Goal: Task Accomplishment & Management: Manage account settings

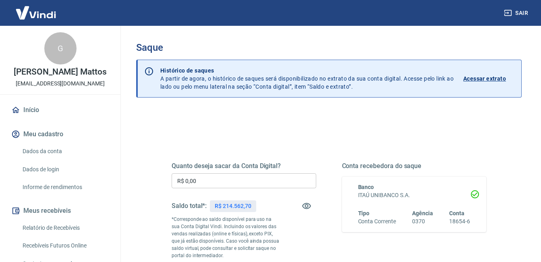
click at [219, 181] on input "R$ 0,00" at bounding box center [244, 180] width 145 height 15
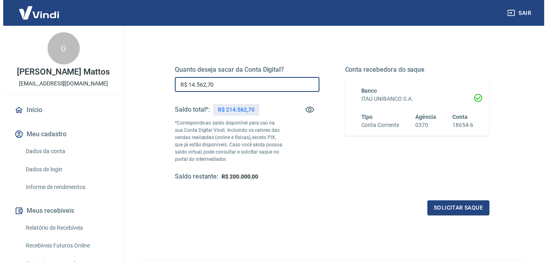
scroll to position [121, 0]
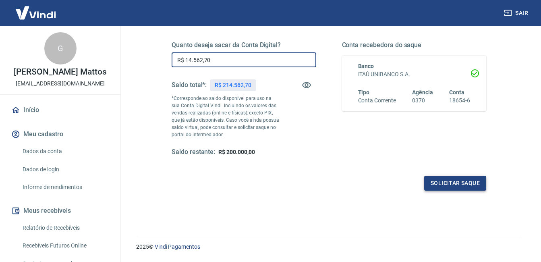
type input "R$ 14.562,70"
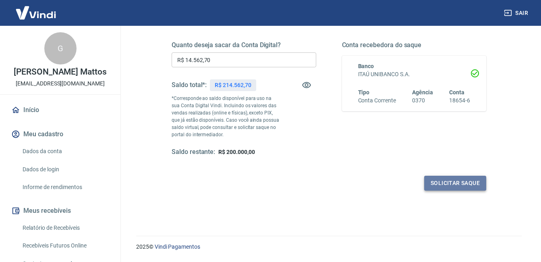
click at [467, 183] on button "Solicitar saque" at bounding box center [455, 183] width 62 height 15
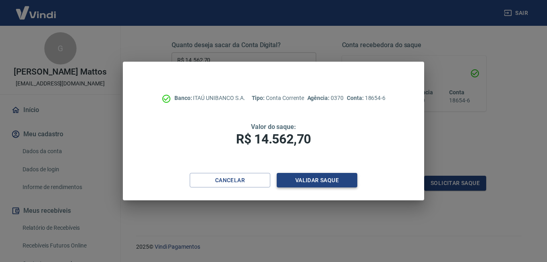
click at [323, 178] on button "Validar saque" at bounding box center [317, 180] width 81 height 15
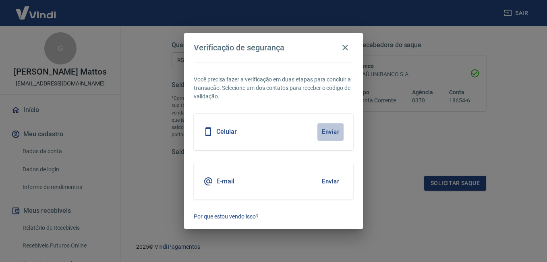
click at [327, 132] on button "Enviar" at bounding box center [331, 131] width 26 height 17
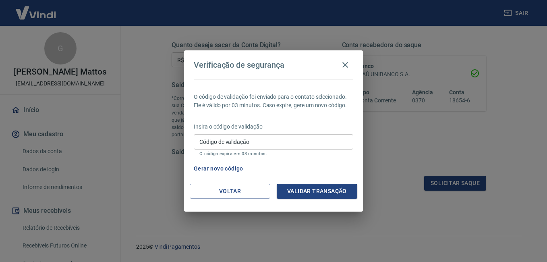
click at [295, 142] on input "Código de validação" at bounding box center [274, 141] width 160 height 15
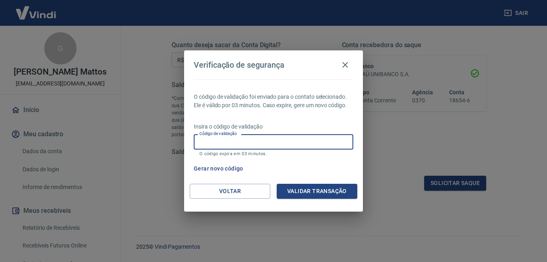
click at [252, 146] on input "Código de validação" at bounding box center [274, 141] width 160 height 15
type input "223056"
click at [332, 189] on button "Validar transação" at bounding box center [317, 191] width 81 height 15
